Goal: Task Accomplishment & Management: Complete application form

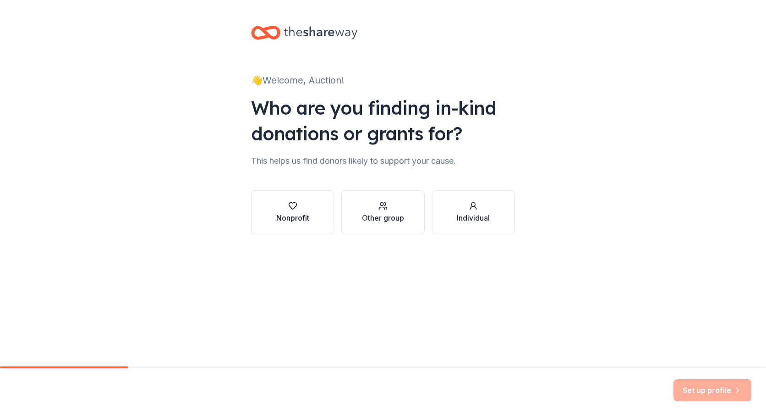
click at [281, 207] on div "button" at bounding box center [292, 205] width 33 height 9
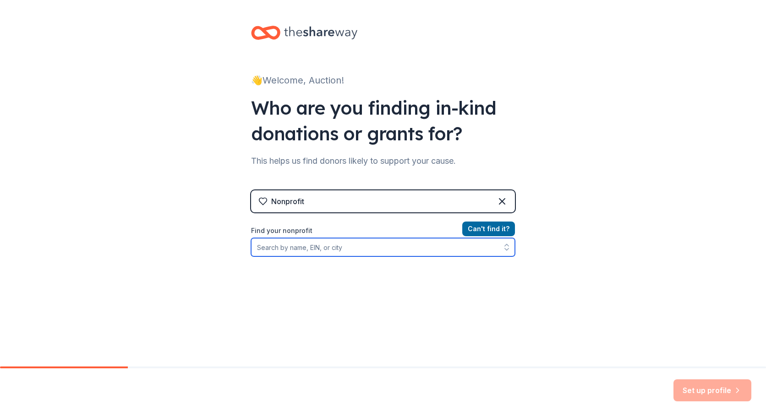
click at [336, 250] on input "Find your nonprofit" at bounding box center [383, 247] width 264 height 18
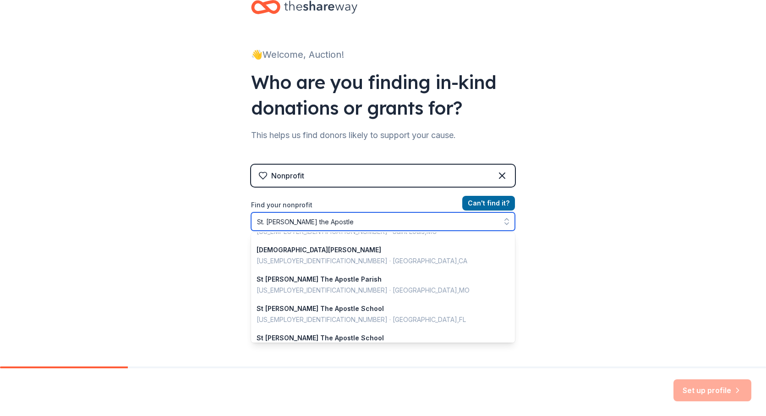
scroll to position [312, 0]
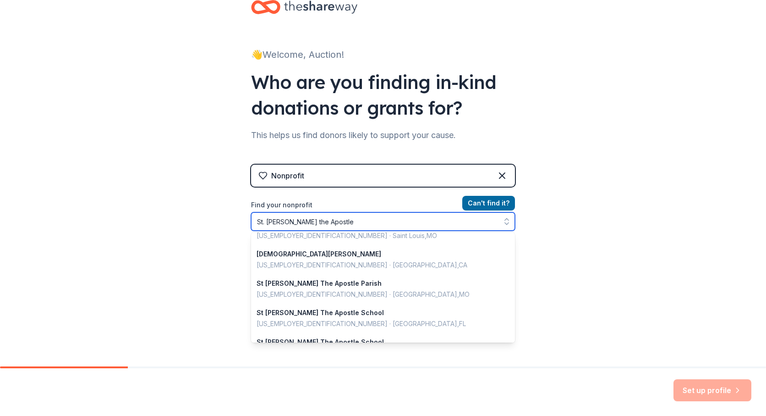
click at [264, 223] on input "St. thomas the Apostle" at bounding box center [383, 221] width 264 height 18
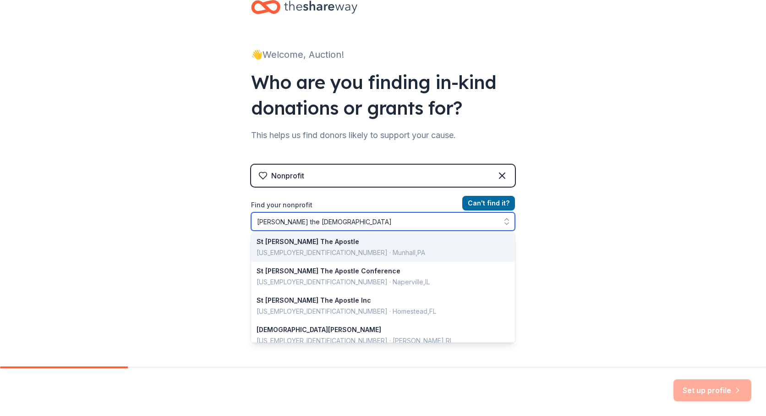
scroll to position [0, 0]
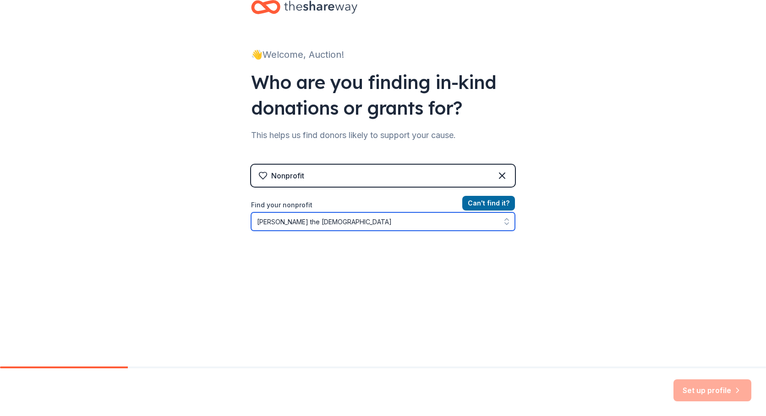
type input "Saint thomas the Apostle"
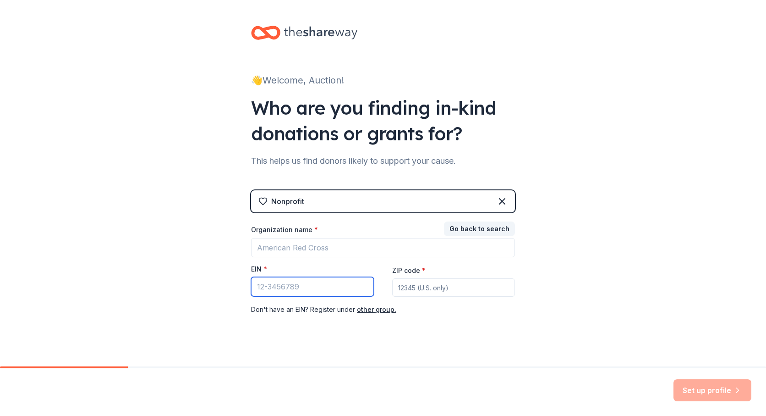
click at [294, 285] on input "EIN *" at bounding box center [312, 286] width 123 height 19
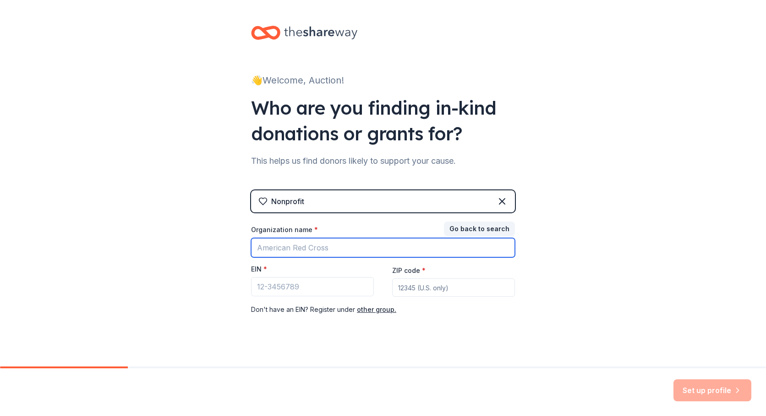
click at [313, 248] on input "Organization name *" at bounding box center [383, 247] width 264 height 19
click at [284, 250] on input "Organization name *" at bounding box center [383, 247] width 264 height 19
click at [283, 252] on input "Organization name *" at bounding box center [383, 247] width 264 height 19
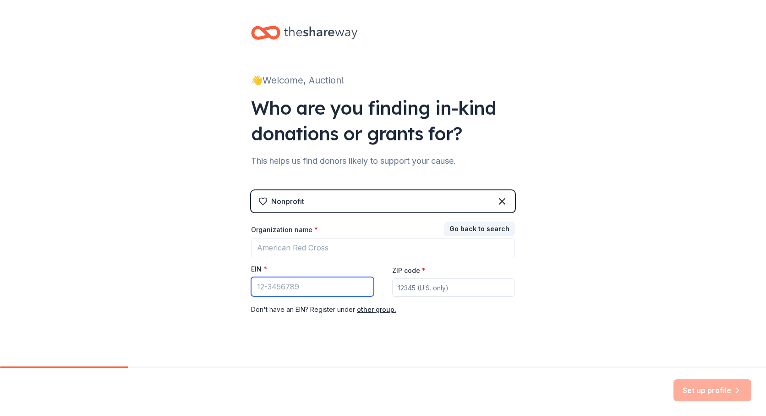
click at [289, 279] on input "EIN *" at bounding box center [312, 286] width 123 height 19
click at [484, 227] on button "Go back to search" at bounding box center [479, 228] width 71 height 15
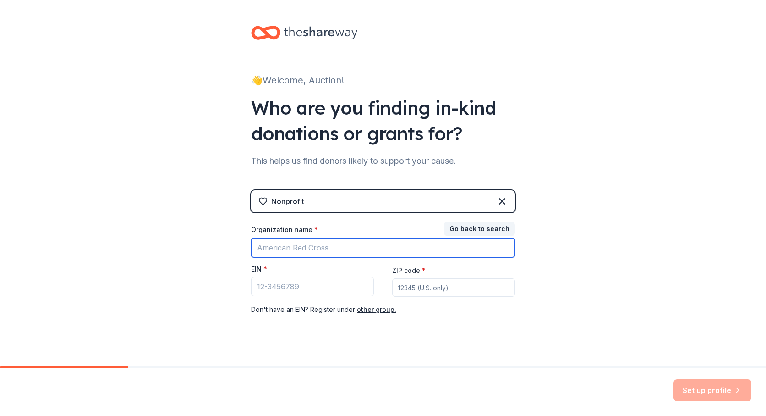
click at [342, 247] on input "Organization name *" at bounding box center [383, 247] width 264 height 19
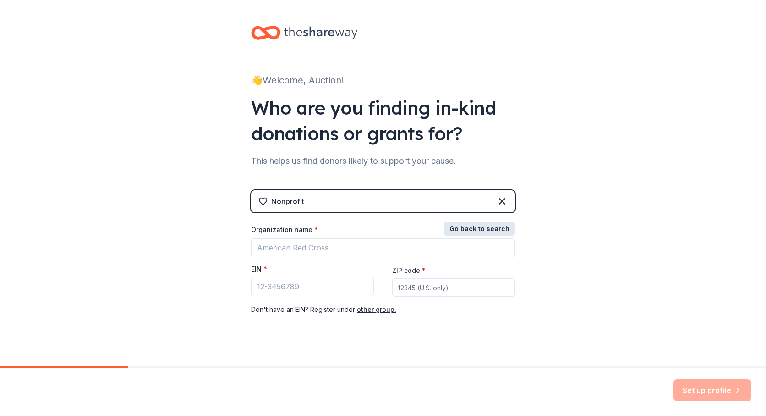
click at [481, 230] on button "Go back to search" at bounding box center [479, 228] width 71 height 15
click at [480, 223] on button "Go back to search" at bounding box center [479, 228] width 71 height 15
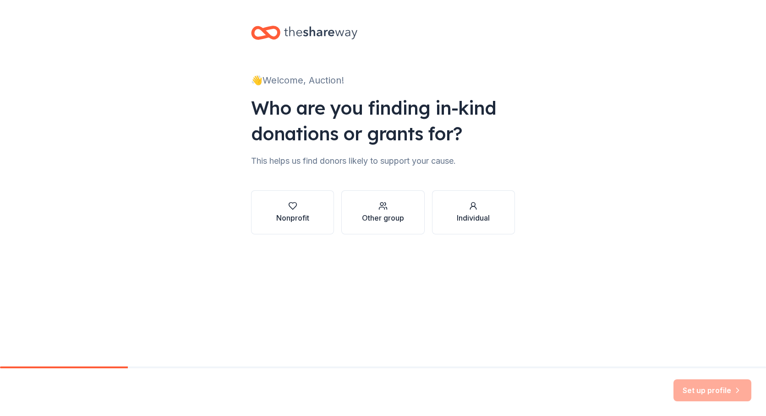
click at [297, 79] on div "👋 Welcome, Auction!" at bounding box center [383, 80] width 264 height 15
click at [334, 81] on div "👋 Welcome, Auction!" at bounding box center [383, 80] width 264 height 15
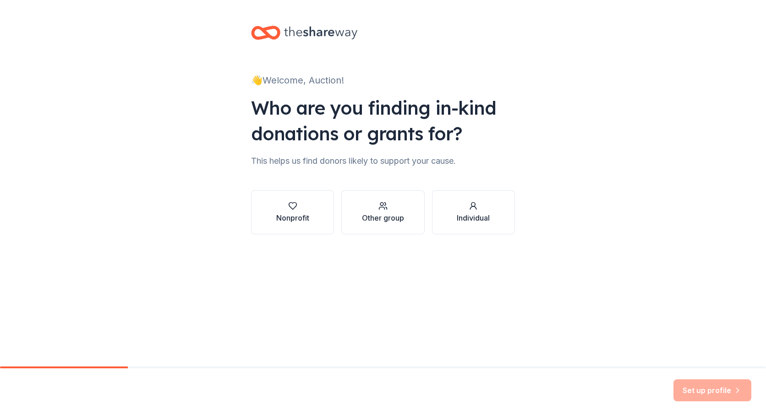
click at [322, 35] on icon at bounding box center [320, 32] width 73 height 19
click at [288, 214] on div "Nonprofit" at bounding box center [292, 217] width 33 height 11
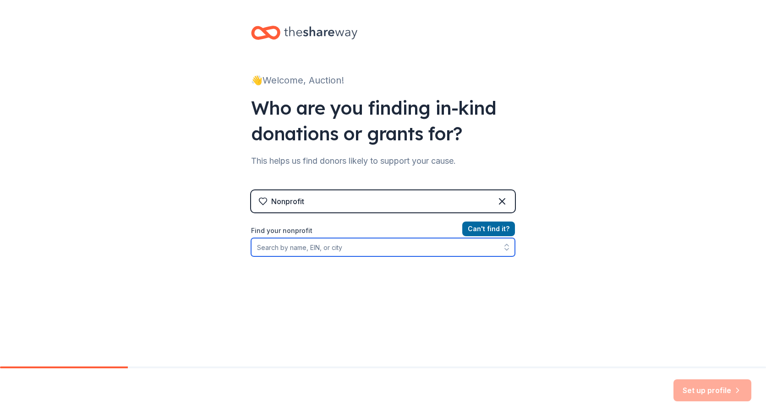
click at [290, 244] on input "Find your nonprofit" at bounding box center [383, 247] width 264 height 18
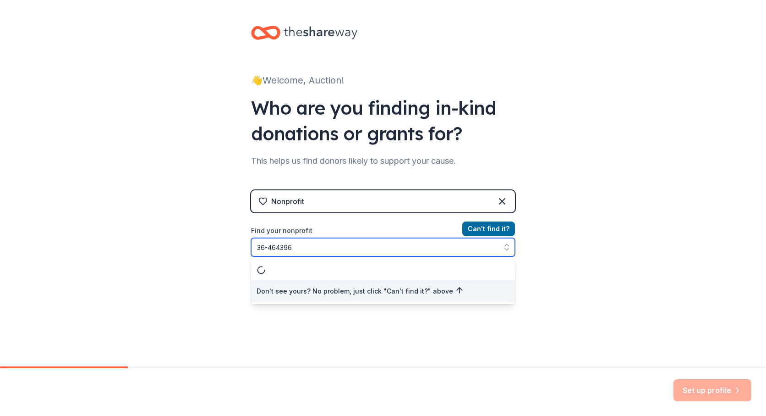
type input "[US_EMPLOYER_IDENTIFICATION_NUMBER]"
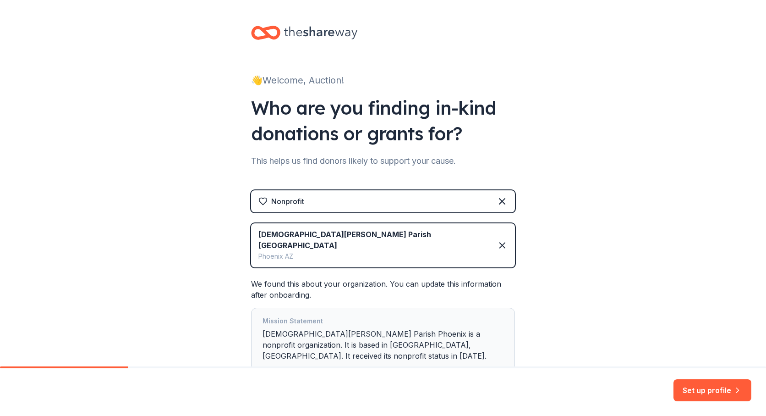
scroll to position [58, 0]
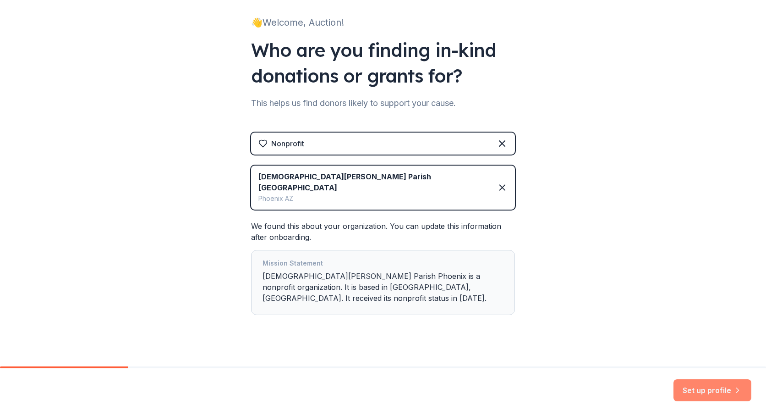
click at [700, 391] on button "Set up profile" at bounding box center [713, 390] width 78 height 22
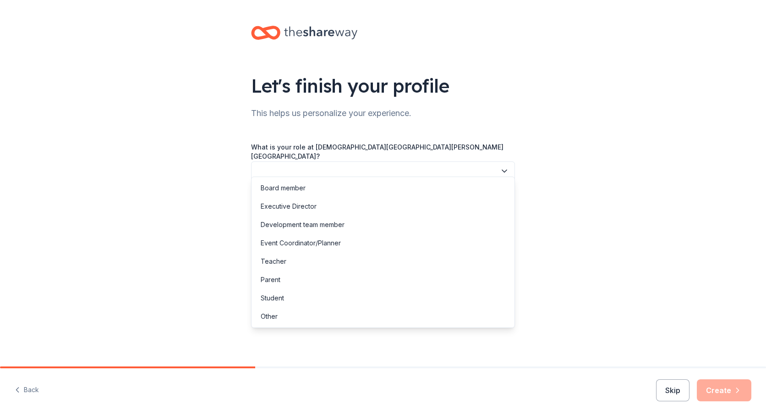
click at [494, 161] on button "button" at bounding box center [383, 170] width 264 height 19
click at [332, 241] on div "Event Coordinator/Planner" at bounding box center [301, 242] width 80 height 11
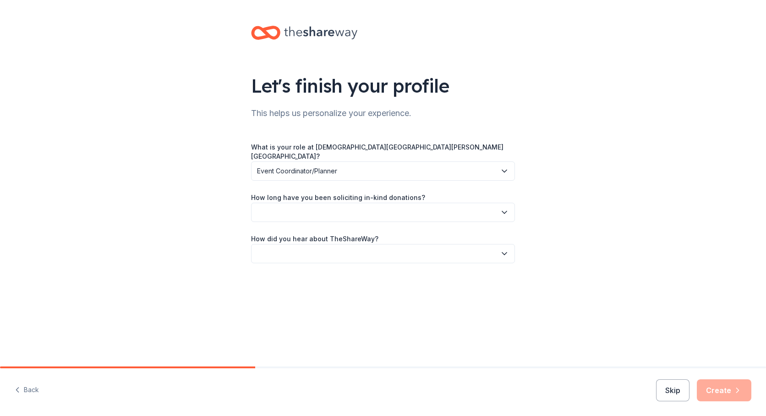
click at [351, 203] on button "button" at bounding box center [383, 212] width 264 height 19
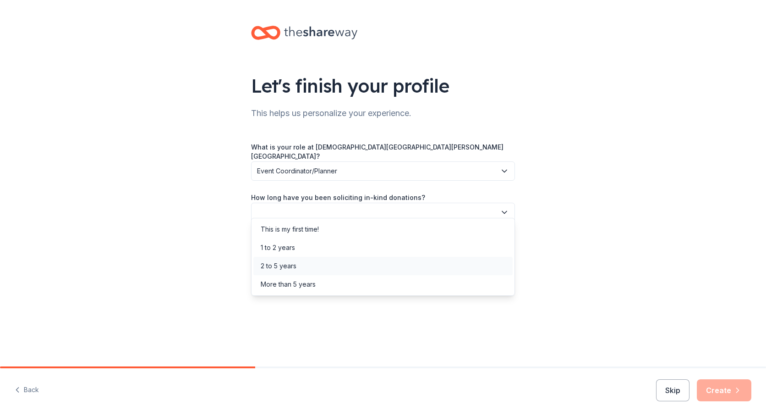
click at [283, 261] on div "2 to 5 years" at bounding box center [279, 265] width 36 height 11
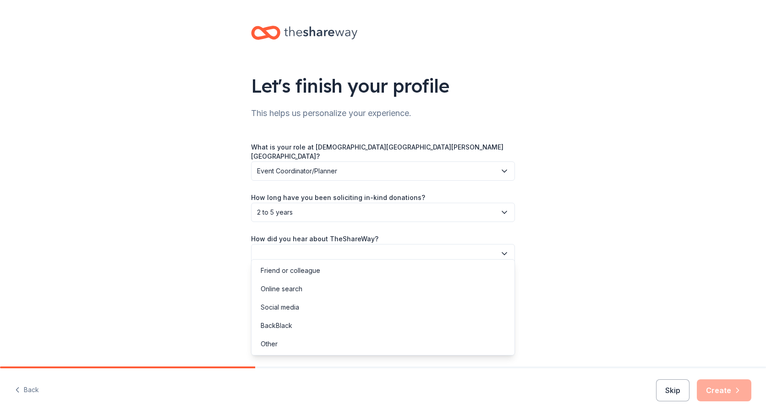
click at [342, 244] on button "button" at bounding box center [383, 253] width 264 height 19
click at [315, 268] on div "Friend or colleague" at bounding box center [291, 270] width 60 height 11
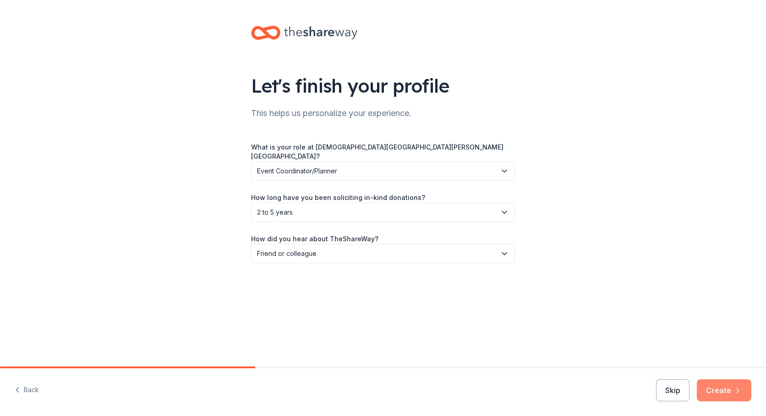
click at [713, 380] on button "Create" at bounding box center [724, 390] width 55 height 22
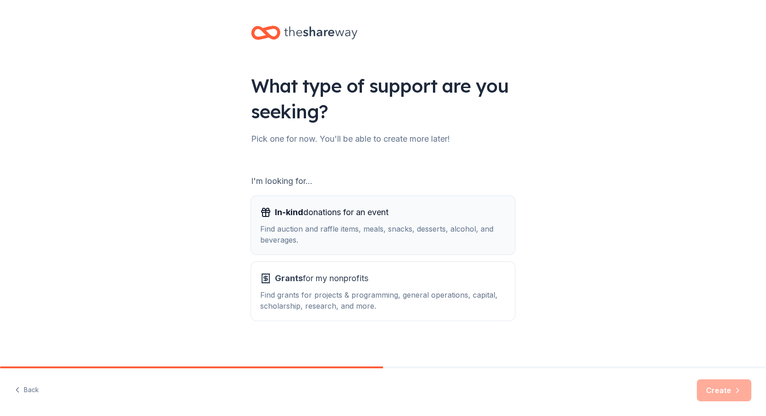
click at [472, 237] on div "Find auction and raffle items, meals, snacks, desserts, alcohol, and beverages." at bounding box center [383, 234] width 246 height 22
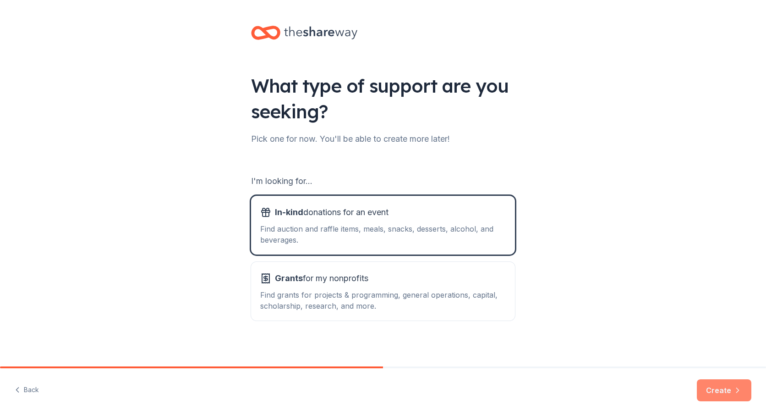
click at [722, 387] on button "Create" at bounding box center [724, 390] width 55 height 22
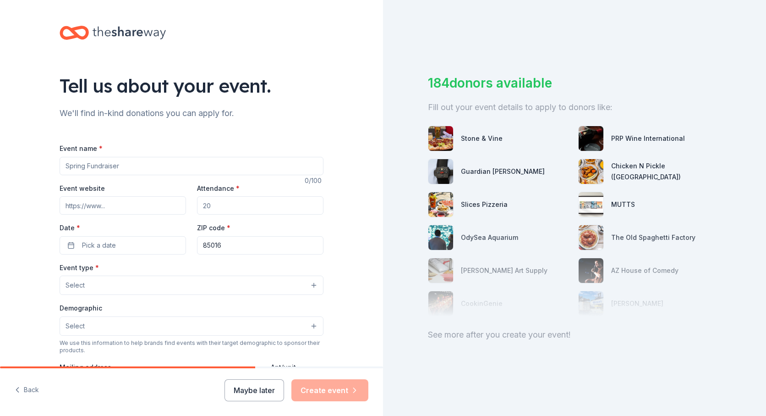
click at [165, 168] on input "Event name *" at bounding box center [192, 166] width 264 height 18
type input "Auction 2026"
drag, startPoint x: 241, startPoint y: 209, endPoint x: 198, endPoint y: 208, distance: 43.1
click at [198, 208] on input "Attendance *" at bounding box center [260, 205] width 126 height 18
type input "400"
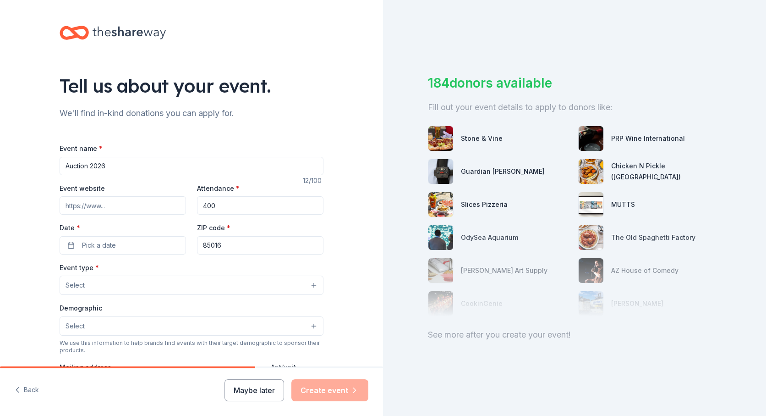
click at [131, 201] on input "Event website" at bounding box center [123, 205] width 126 height 18
paste input "[URL][DOMAIN_NAME]"
type input "[URL][DOMAIN_NAME]"
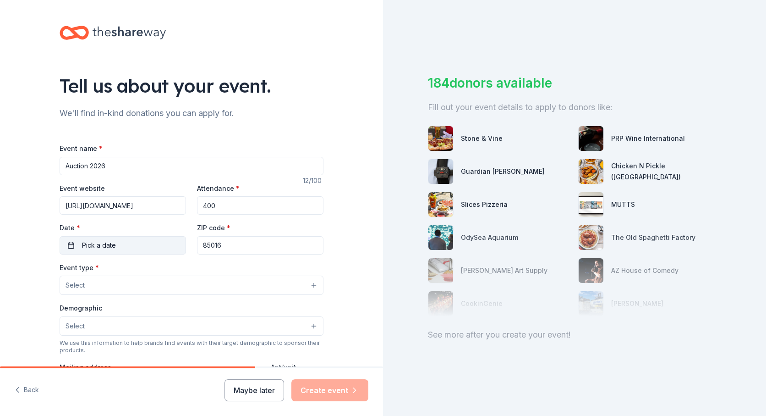
click at [131, 247] on button "Pick a date" at bounding box center [123, 245] width 126 height 18
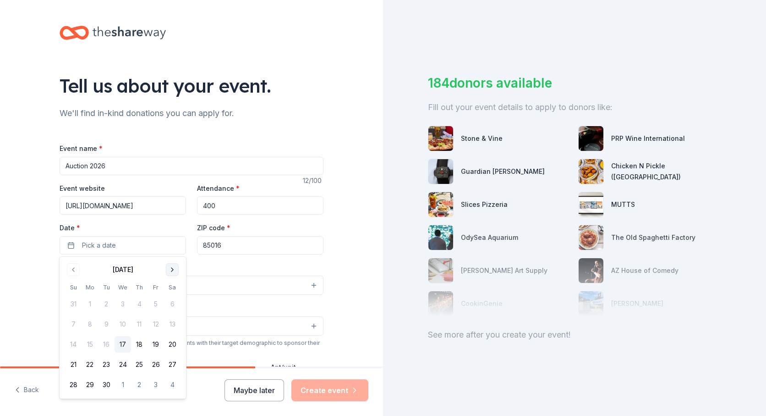
click at [176, 269] on button "Go to next month" at bounding box center [172, 269] width 13 height 13
click at [176, 269] on div "Event type * Select" at bounding box center [192, 278] width 264 height 33
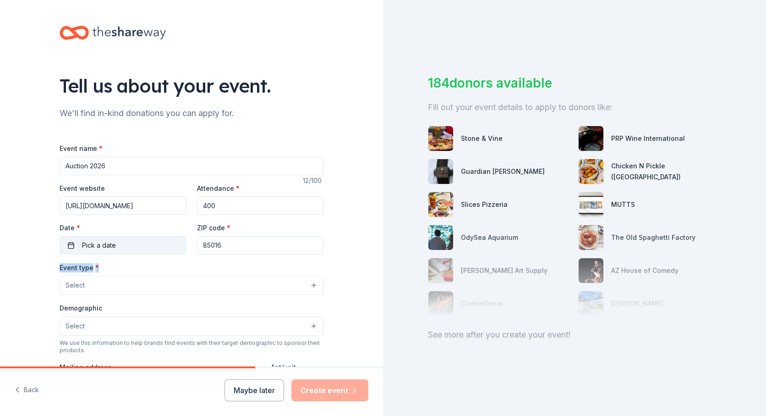
click at [141, 247] on button "Pick a date" at bounding box center [123, 245] width 126 height 18
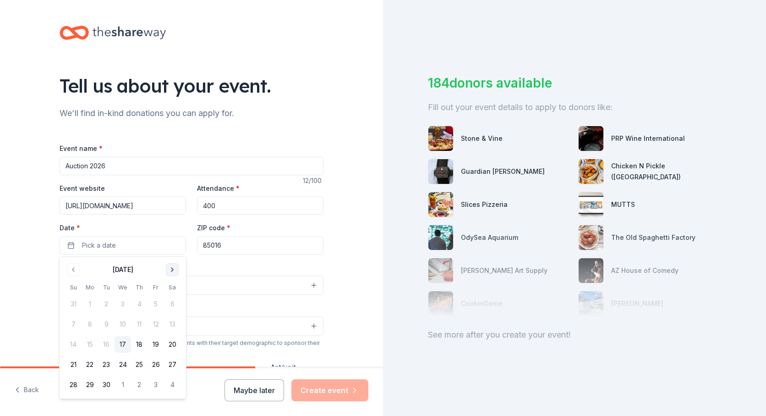
click at [172, 269] on button "Go to next month" at bounding box center [172, 269] width 13 height 13
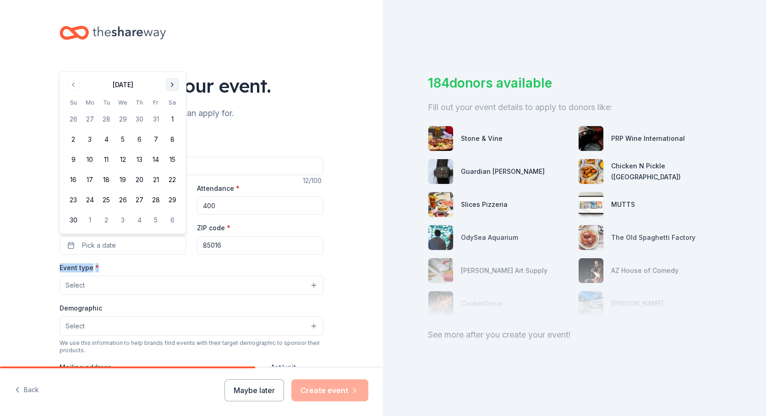
click at [172, 269] on div "Event type * Select" at bounding box center [192, 278] width 264 height 33
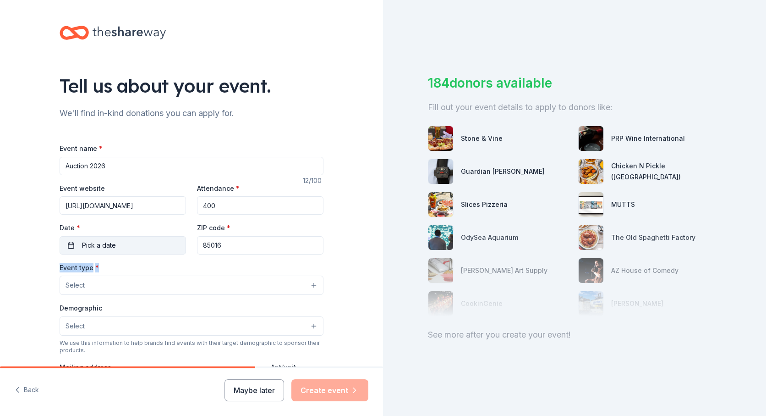
click at [132, 251] on button "Pick a date" at bounding box center [123, 245] width 126 height 18
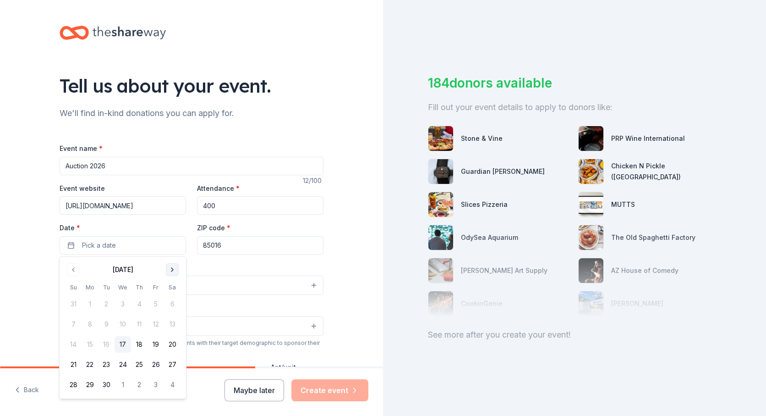
click at [171, 265] on button "Go to next month" at bounding box center [172, 269] width 13 height 13
click at [171, 271] on button "Go to next month" at bounding box center [172, 269] width 13 height 13
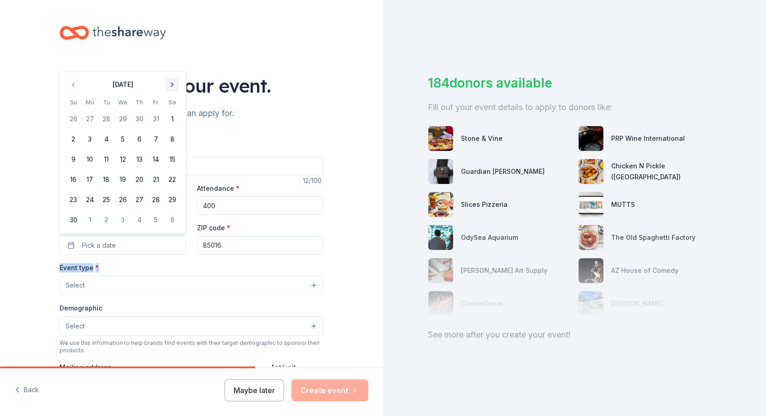
click at [170, 84] on button "Go to next month" at bounding box center [172, 84] width 13 height 13
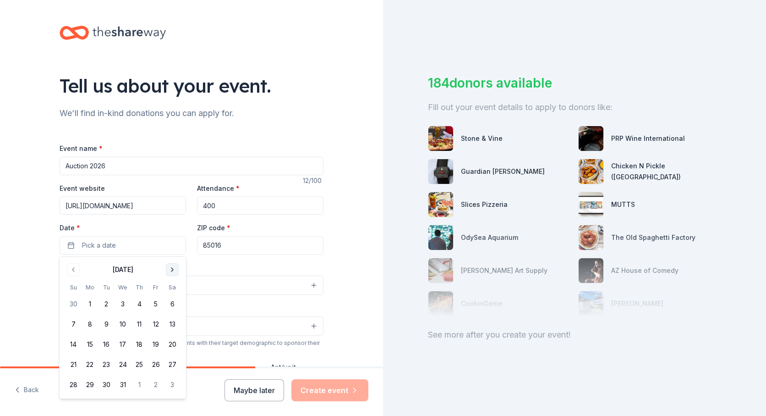
click at [172, 274] on button "Go to next month" at bounding box center [172, 269] width 13 height 13
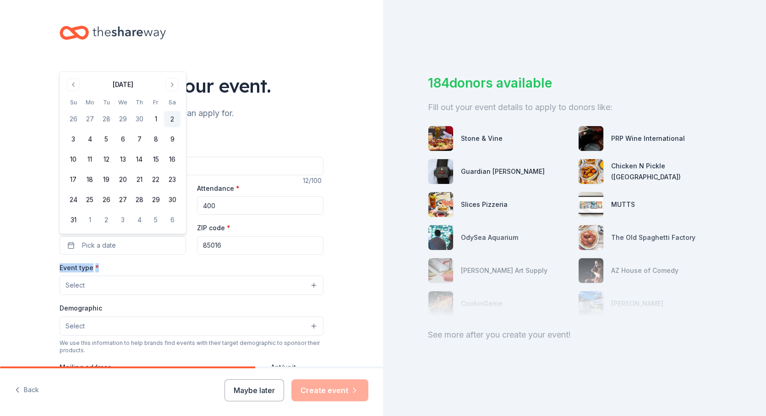
click at [173, 116] on button "2" at bounding box center [172, 119] width 16 height 16
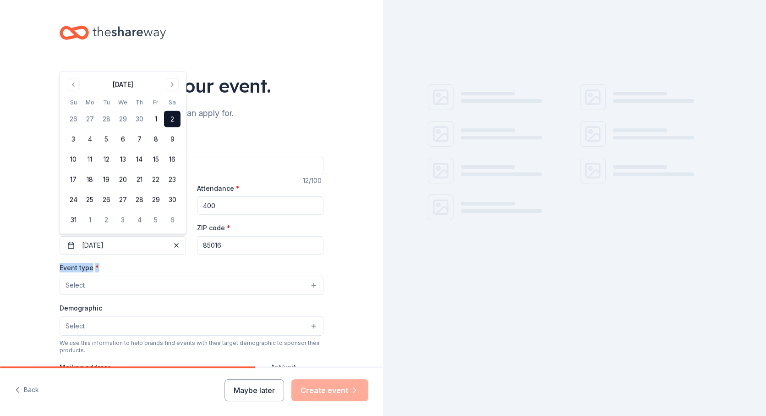
click at [211, 286] on button "Select" at bounding box center [192, 284] width 264 height 19
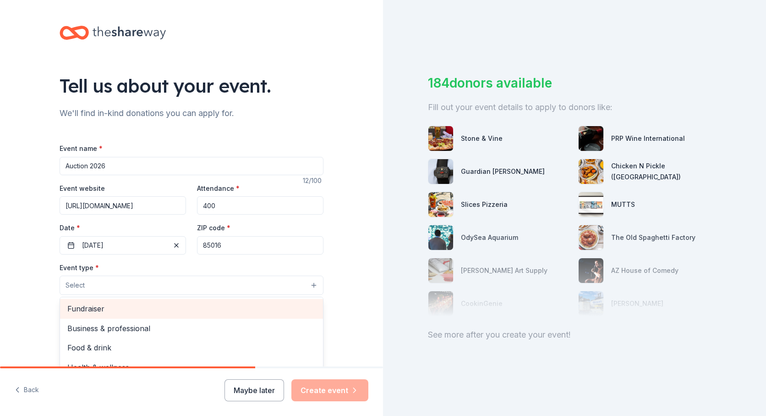
click at [147, 308] on span "Fundraiser" at bounding box center [191, 308] width 248 height 12
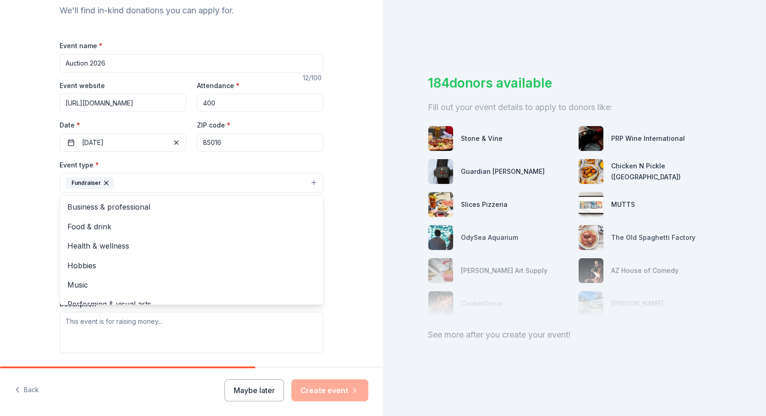
click at [29, 197] on div "Tell us about your event. We'll find in-kind donations you can apply for. Event…" at bounding box center [191, 202] width 383 height 611
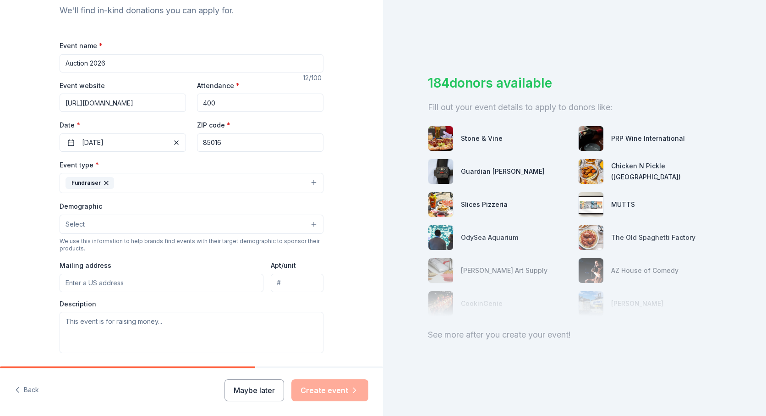
click at [128, 227] on button "Select" at bounding box center [192, 223] width 264 height 19
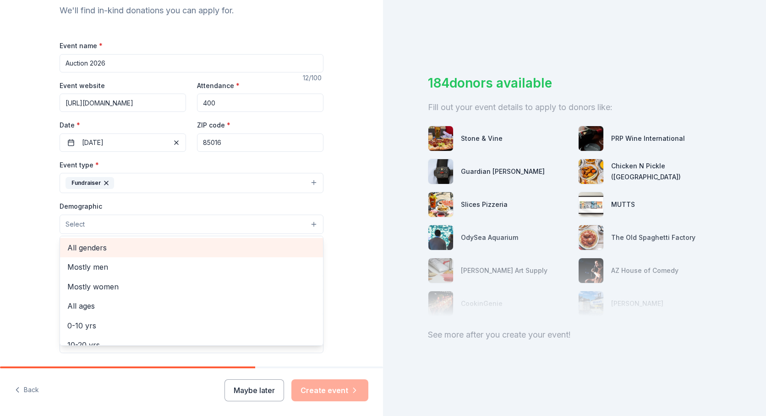
click at [101, 248] on span "All genders" at bounding box center [191, 247] width 248 height 12
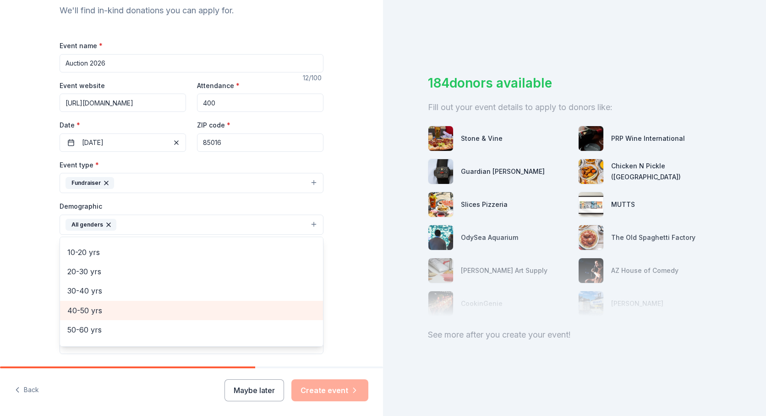
scroll to position [57, 0]
click at [111, 309] on span "30-40 yrs" at bounding box center [191, 308] width 248 height 12
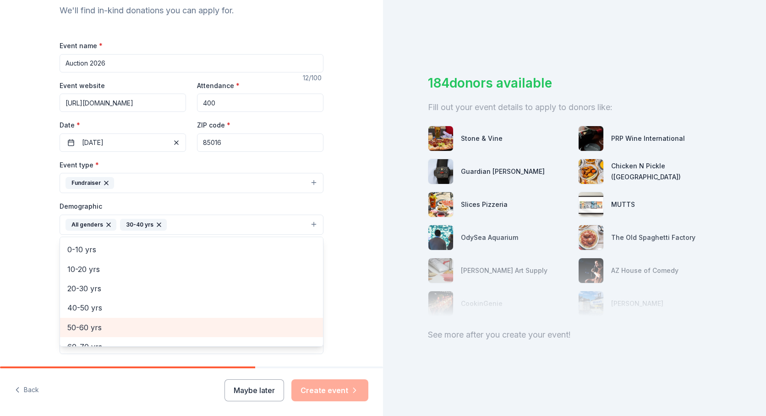
click at [90, 325] on span "50-60 yrs" at bounding box center [191, 327] width 248 height 12
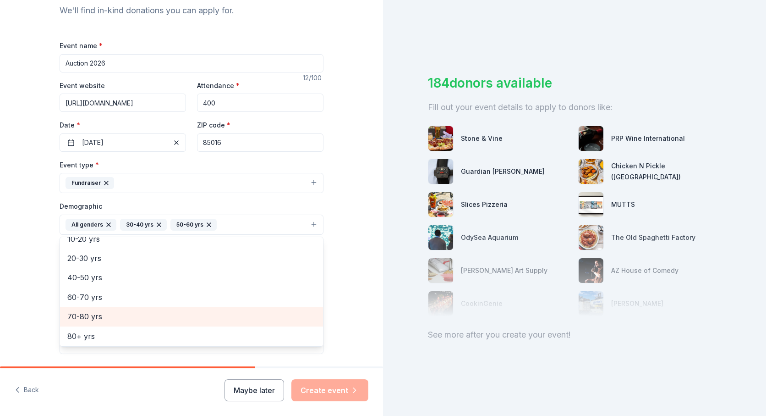
click at [90, 317] on span "70-80 yrs" at bounding box center [191, 316] width 248 height 12
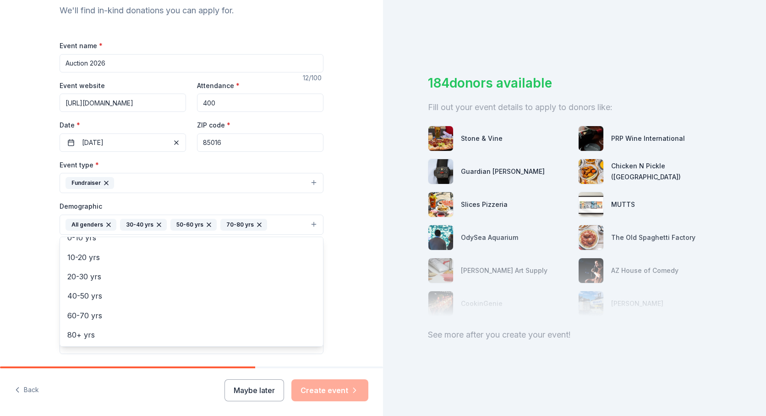
click at [27, 230] on div "Tell us about your event. We'll find in-kind donations you can apply for. Event…" at bounding box center [191, 203] width 383 height 612
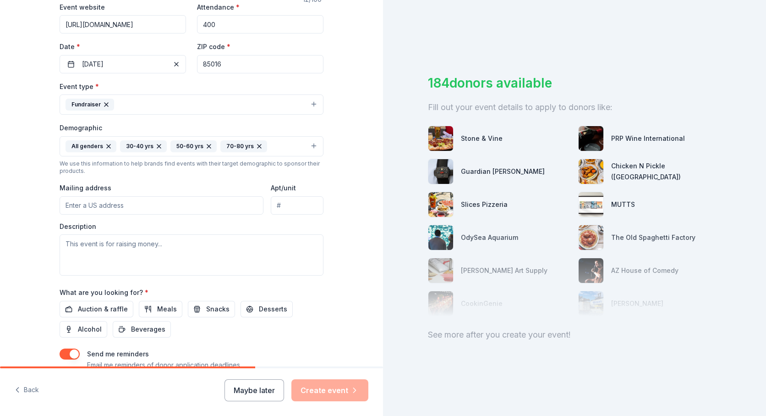
scroll to position [246, 0]
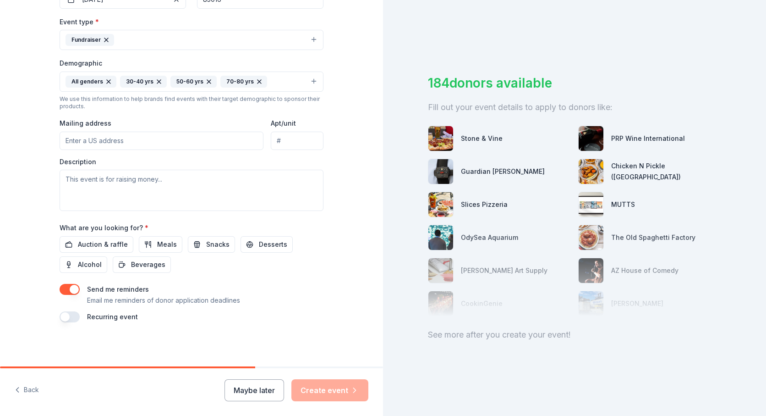
click at [112, 134] on input "Mailing address" at bounding box center [162, 141] width 204 height 18
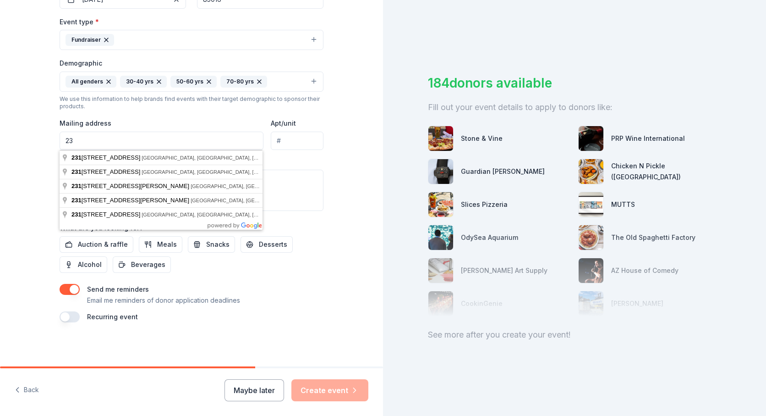
type input "2"
type input "[STREET_ADDRESS]"
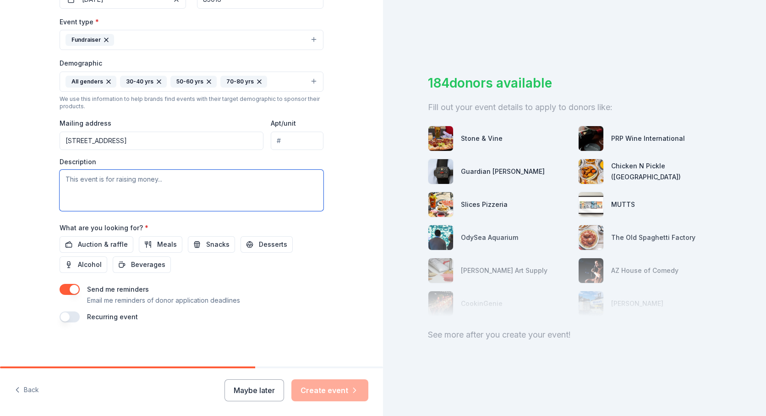
click at [131, 187] on textarea at bounding box center [192, 190] width 264 height 41
paste textarea "Thank you for supporting Saint [PERSON_NAME] the Apostle [DEMOGRAPHIC_DATA] Sch…"
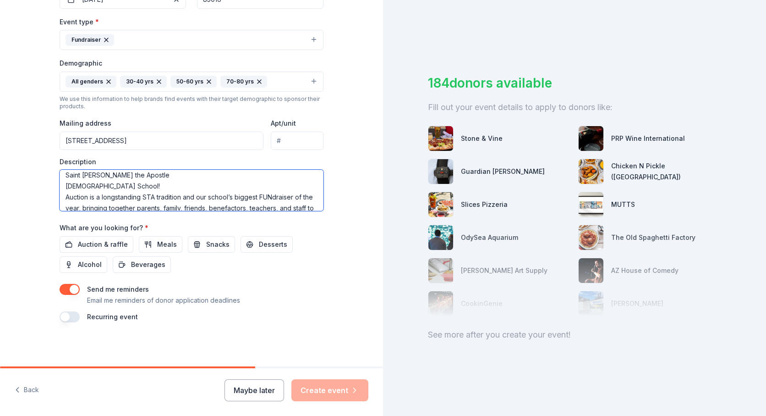
scroll to position [0, 0]
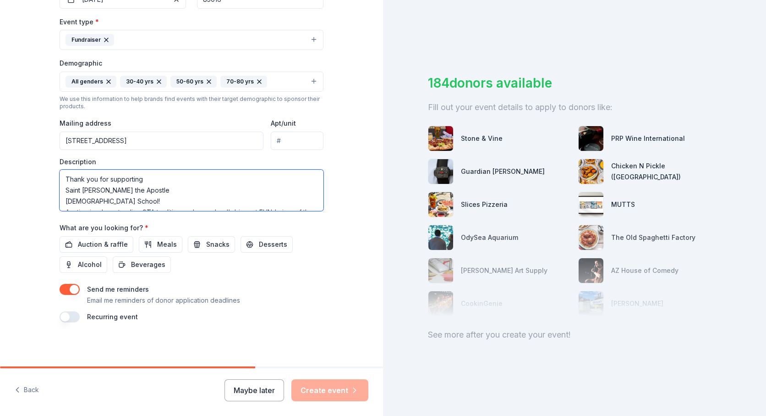
click at [66, 191] on textarea "Thank you for supporting Saint [PERSON_NAME] the Apostle [DEMOGRAPHIC_DATA] Sch…" at bounding box center [192, 190] width 264 height 41
click at [66, 190] on textarea "Thank you for supporting Saint [PERSON_NAME] the Apostle [DEMOGRAPHIC_DATA] Sch…" at bounding box center [192, 190] width 264 height 41
click at [65, 187] on textarea "Thank you for supporting Saint [PERSON_NAME] the Apostle [DEMOGRAPHIC_DATA] Sch…" at bounding box center [192, 190] width 264 height 41
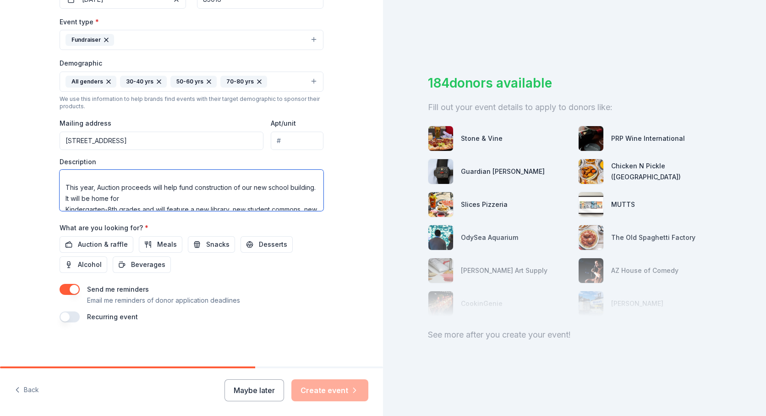
scroll to position [47, 0]
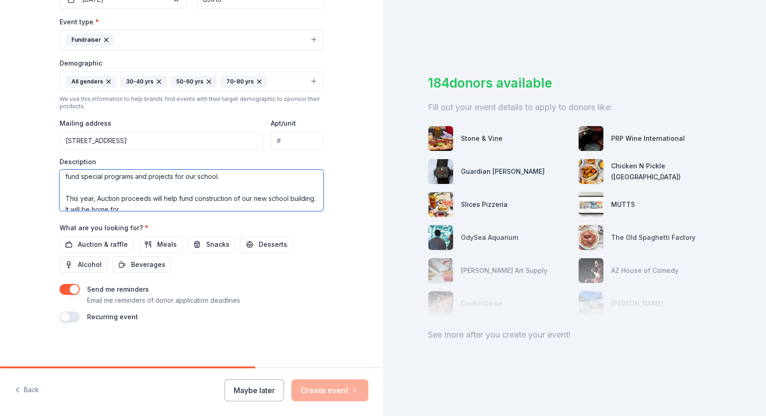
click at [66, 208] on textarea "Thank you for supporting Saint [PERSON_NAME] the Apostle [DEMOGRAPHIC_DATA] Sch…" at bounding box center [192, 190] width 264 height 41
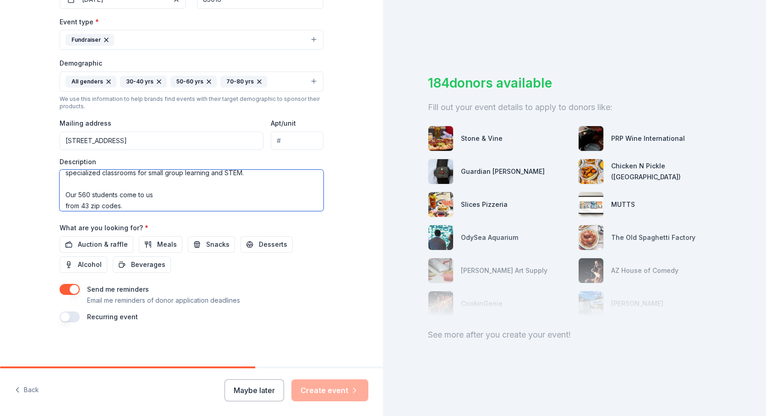
scroll to position [117, 0]
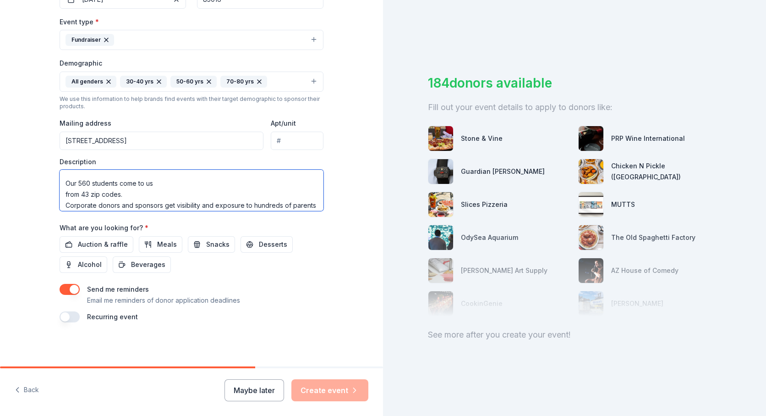
click at [66, 183] on textarea "Thank you for supporting Saint [PERSON_NAME] the Apostle [DEMOGRAPHIC_DATA] Sch…" at bounding box center [192, 190] width 264 height 41
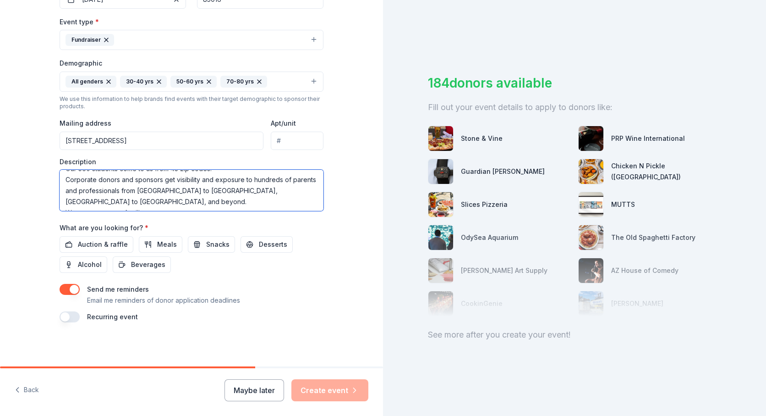
scroll to position [134, 0]
click at [66, 186] on textarea "Thank you for supporting Saint [PERSON_NAME] the Apostle [DEMOGRAPHIC_DATA] Sch…" at bounding box center [192, 190] width 264 height 41
click at [66, 194] on textarea "Thank you for supporting Saint [PERSON_NAME] the Apostle [DEMOGRAPHIC_DATA] Sch…" at bounding box center [192, 190] width 264 height 41
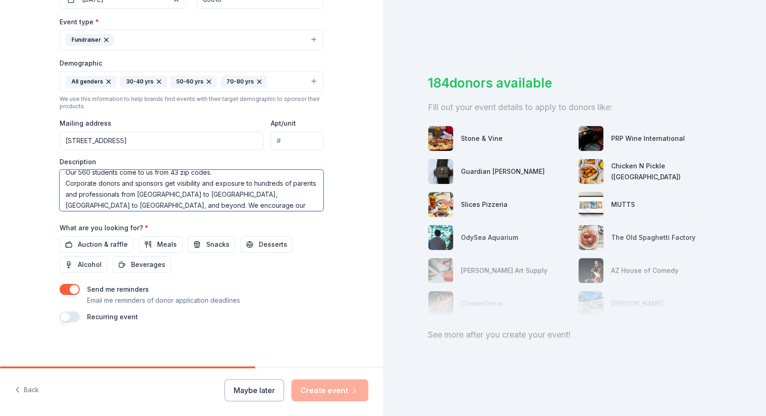
click at [64, 205] on textarea "Thank you for supporting Saint [PERSON_NAME] the Apostle [DEMOGRAPHIC_DATA] Sch…" at bounding box center [192, 190] width 264 height 41
type textarea "Thank you for supporting Saint [PERSON_NAME] the Apostle [DEMOGRAPHIC_DATA] Sch…"
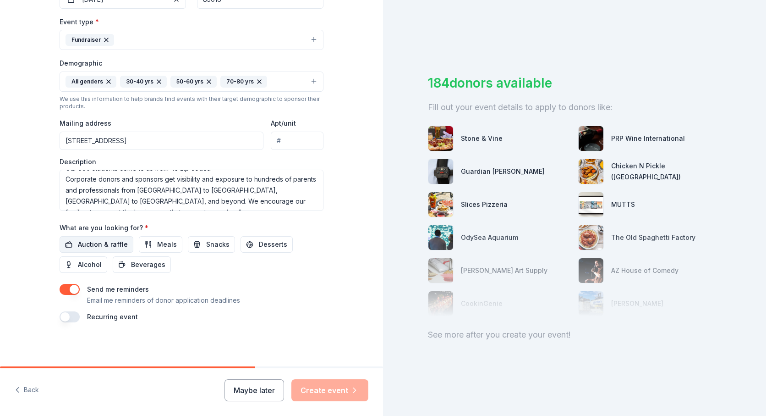
click at [95, 241] on span "Auction & raffle" at bounding box center [103, 244] width 50 height 11
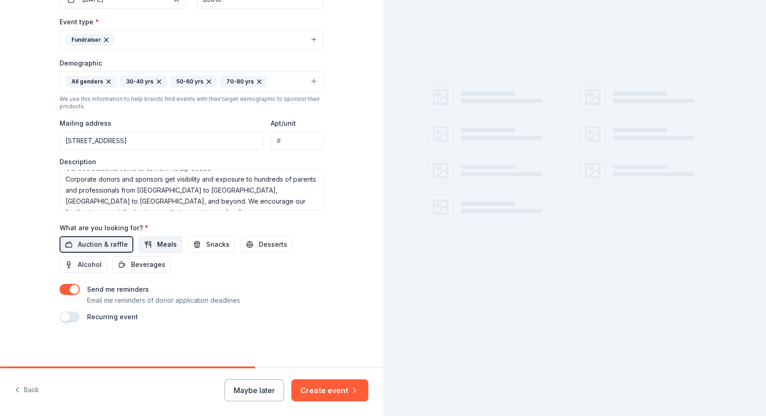
click at [170, 247] on span "Meals" at bounding box center [167, 244] width 20 height 11
click at [198, 245] on button "Snacks" at bounding box center [211, 244] width 47 height 16
click at [259, 240] on span "Desserts" at bounding box center [273, 244] width 28 height 11
click at [81, 264] on span "Alcohol" at bounding box center [90, 264] width 24 height 11
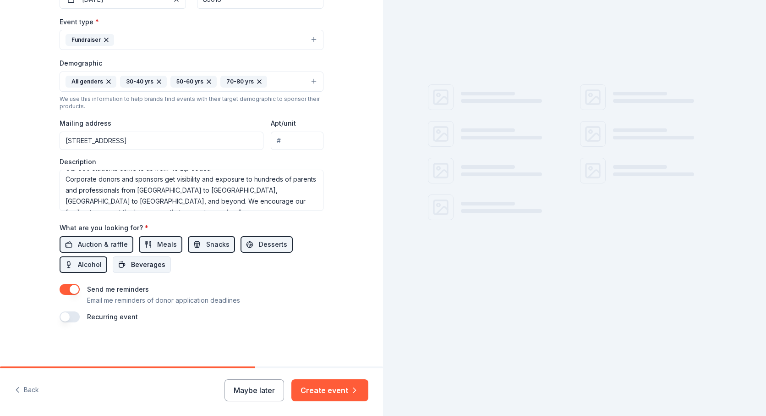
click at [134, 264] on span "Beverages" at bounding box center [148, 264] width 34 height 11
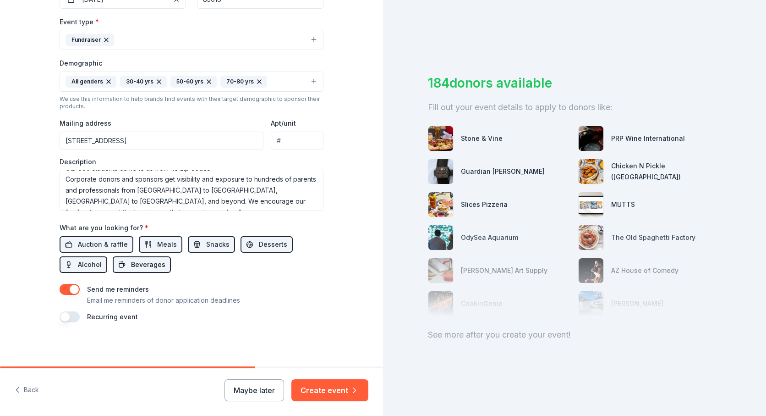
click at [128, 267] on button "Beverages" at bounding box center [142, 264] width 58 height 16
click at [79, 266] on span "Alcohol" at bounding box center [90, 264] width 24 height 11
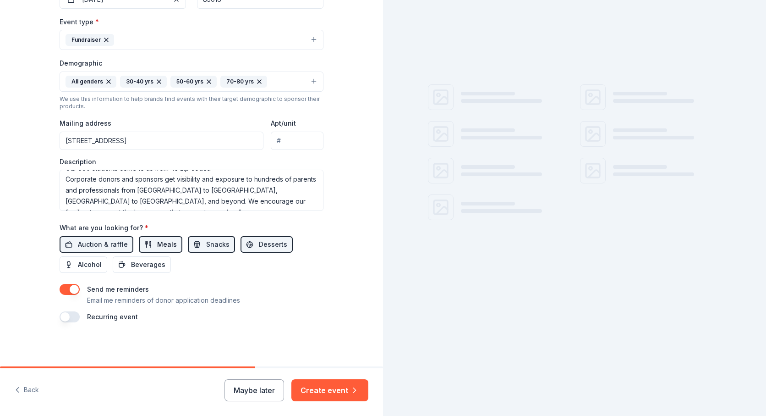
click at [159, 246] on span "Meals" at bounding box center [167, 244] width 20 height 11
click at [219, 247] on span "Snacks" at bounding box center [217, 244] width 23 height 11
click at [259, 247] on span "Desserts" at bounding box center [273, 244] width 28 height 11
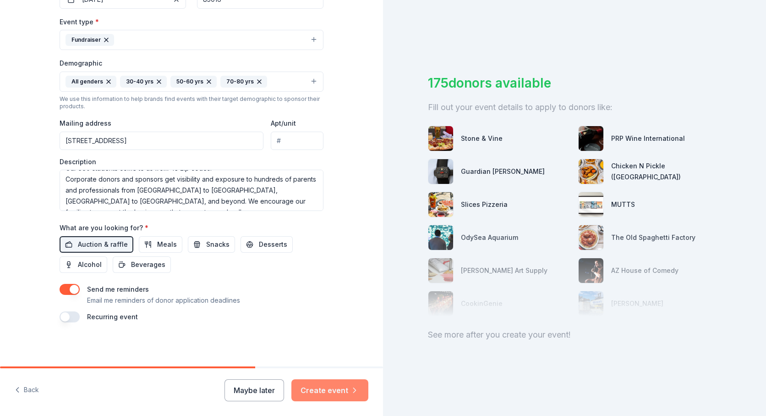
click at [323, 389] on button "Create event" at bounding box center [329, 390] width 77 height 22
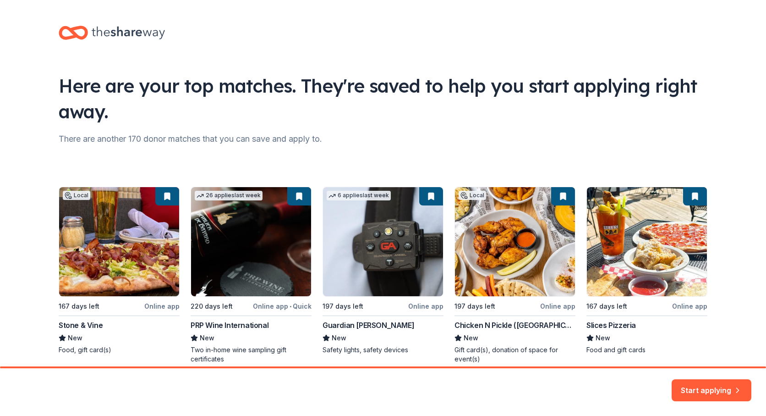
scroll to position [41, 0]
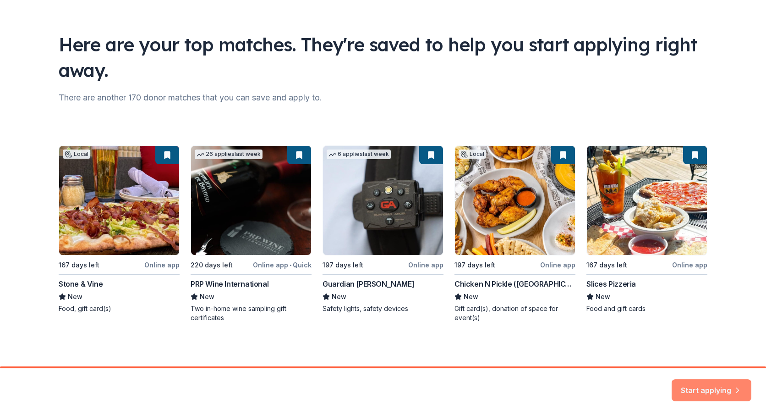
click at [719, 382] on button "Start applying" at bounding box center [712, 387] width 80 height 22
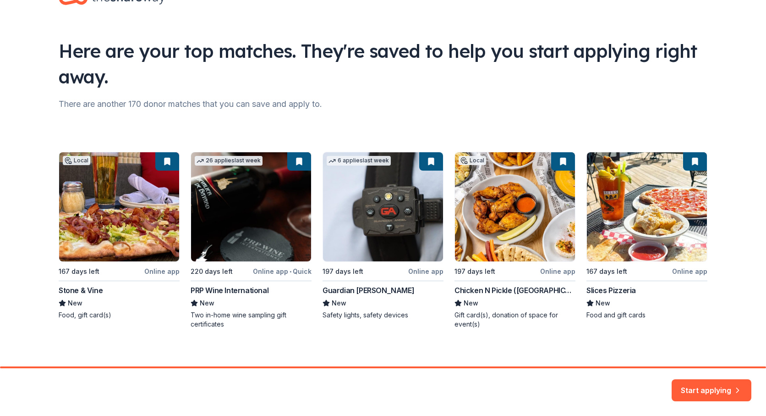
scroll to position [41, 0]
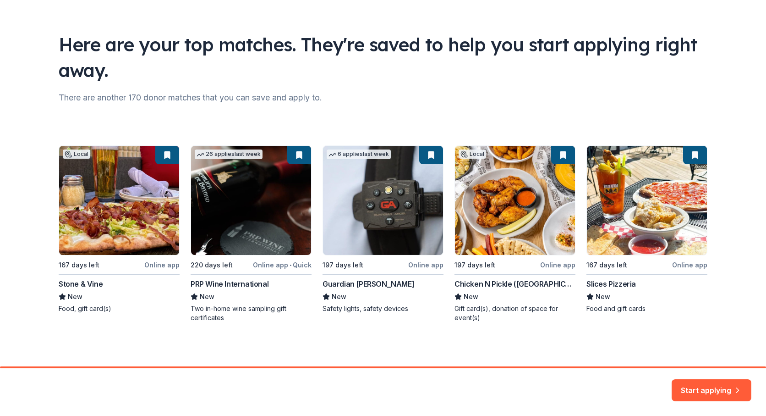
click at [509, 192] on div "Local 167 days left Online app Stone & Vine New Food, gift card(s) 26 applies l…" at bounding box center [383, 233] width 649 height 177
click at [499, 285] on div "Local 167 days left Online app Stone & Vine New Food, gift card(s) 26 applies l…" at bounding box center [383, 233] width 649 height 177
click at [560, 157] on div "Local 167 days left Online app Stone & Vine New Food, gift card(s) 26 applies l…" at bounding box center [383, 233] width 649 height 177
click at [564, 155] on div "Local 167 days left Online app Stone & Vine New Food, gift card(s) 26 applies l…" at bounding box center [383, 233] width 649 height 177
click at [691, 368] on div "Start applying" at bounding box center [383, 392] width 766 height 48
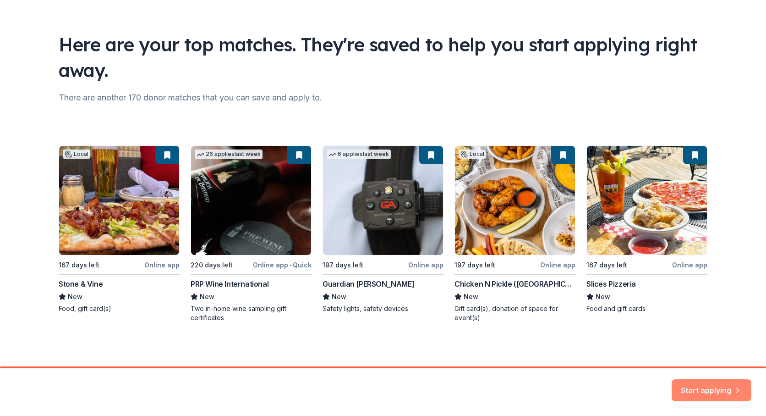
click at [691, 383] on button "Start applying" at bounding box center [712, 386] width 80 height 22
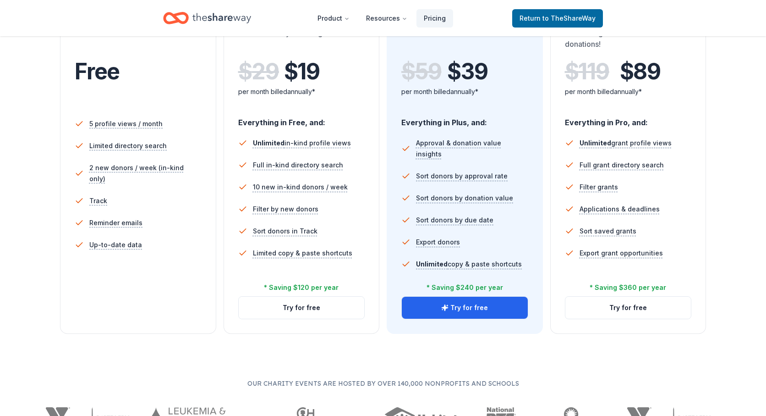
scroll to position [203, 0]
click at [316, 307] on button "Try for free" at bounding box center [302, 307] width 126 height 22
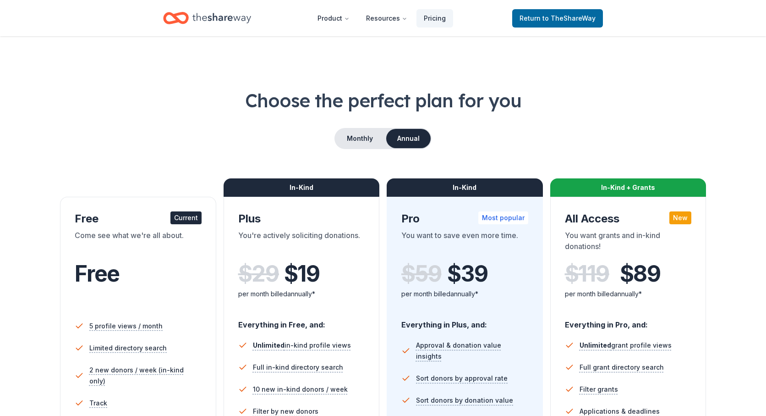
scroll to position [203, 0]
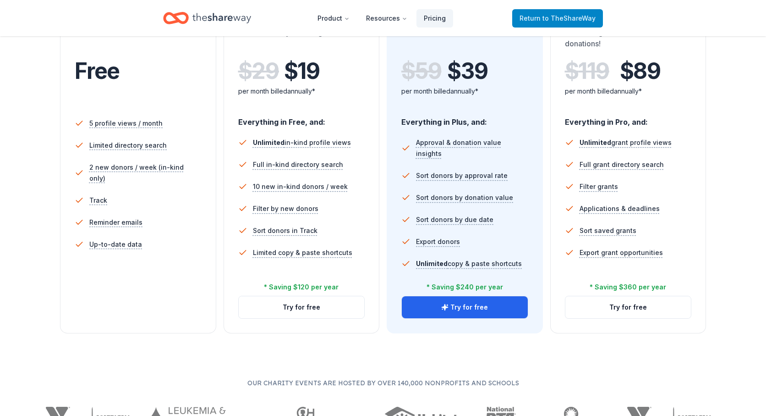
click at [559, 17] on span "to TheShareWay" at bounding box center [569, 18] width 53 height 8
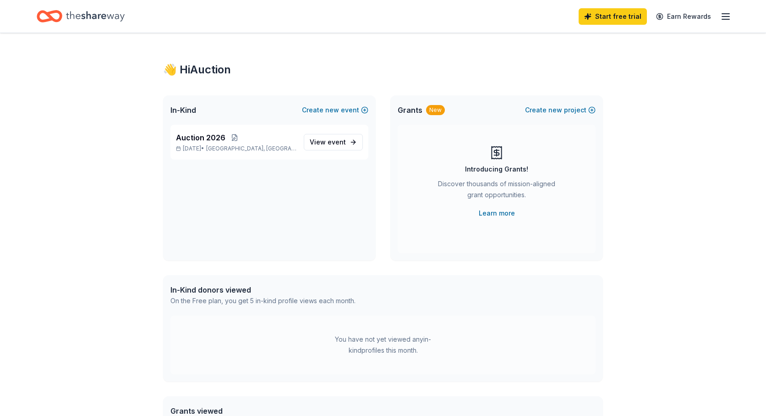
click at [725, 22] on div "Start free trial Earn Rewards" at bounding box center [655, 16] width 153 height 22
click at [726, 14] on line "button" at bounding box center [725, 14] width 7 height 0
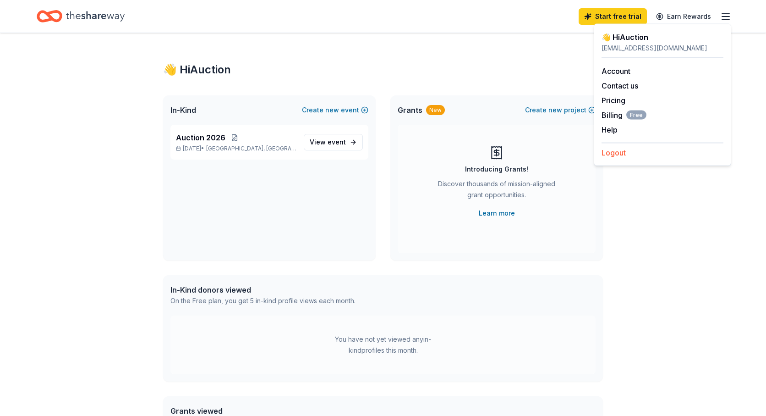
click at [613, 154] on button "Logout" at bounding box center [614, 152] width 24 height 11
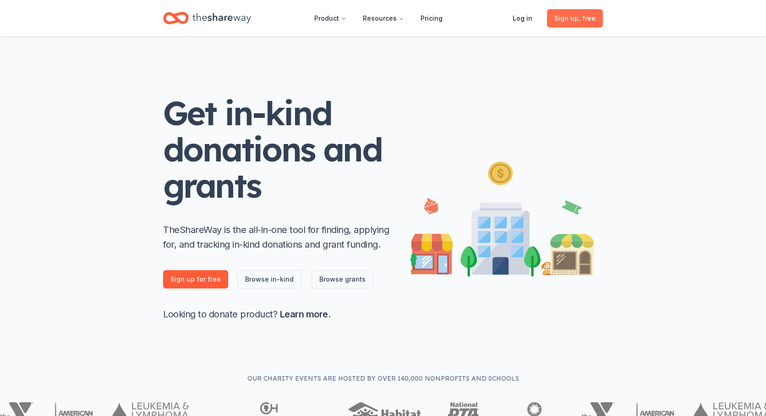
click at [571, 19] on span "Sign up , free" at bounding box center [574, 18] width 41 height 11
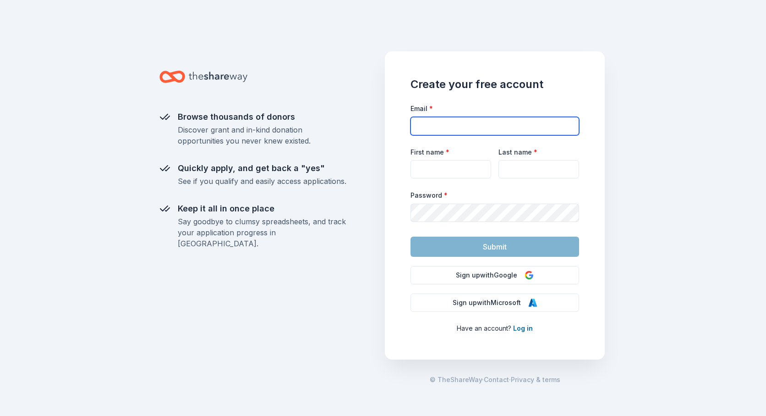
click at [480, 123] on input "Email *" at bounding box center [495, 126] width 169 height 18
type input "bcooney@staphx.org"
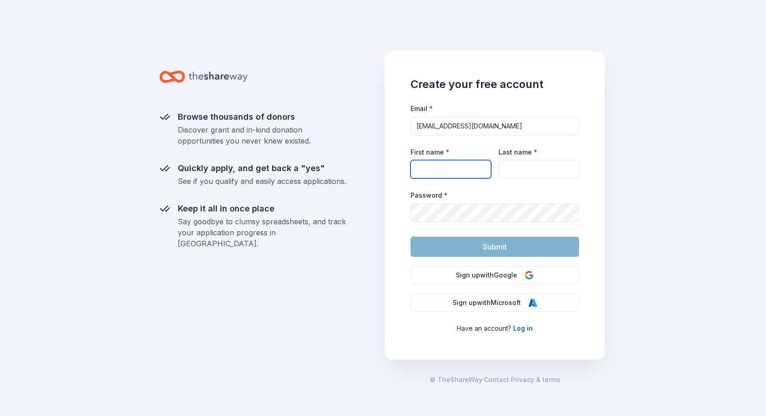
click at [454, 168] on input "First name *" at bounding box center [451, 169] width 81 height 18
type input "Bri"
click at [503, 176] on input "Last name *" at bounding box center [539, 169] width 81 height 18
type input "Cooney"
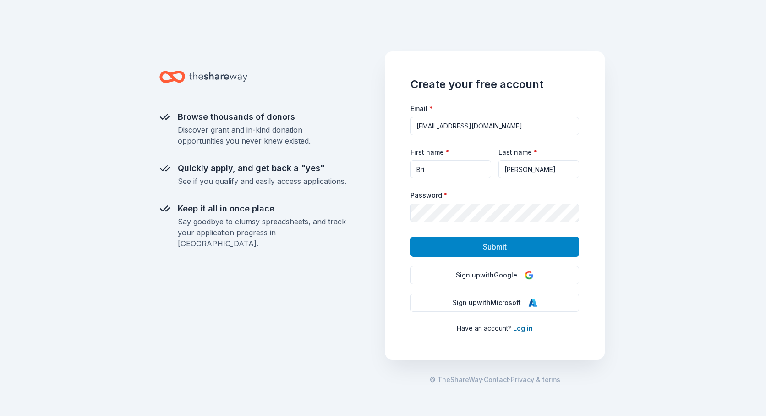
click at [472, 242] on button "Submit" at bounding box center [495, 246] width 169 height 20
